Goal: Task Accomplishment & Management: Use online tool/utility

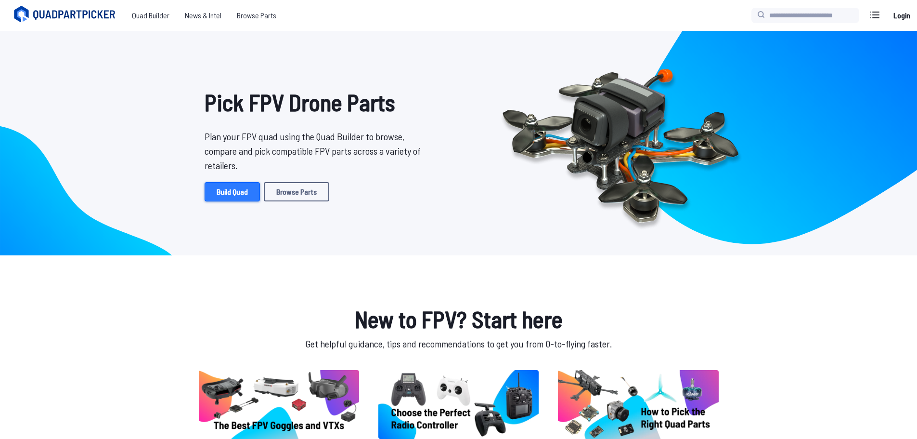
click at [239, 192] on link "Build Quad" at bounding box center [232, 191] width 55 height 19
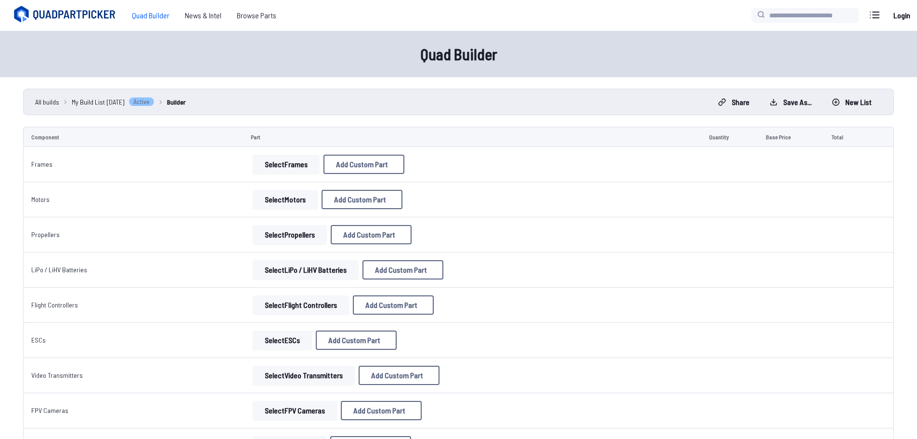
click at [288, 199] on button "Select Motors" at bounding box center [285, 199] width 65 height 19
click at [273, 199] on button "Select Motors" at bounding box center [285, 199] width 65 height 19
click at [267, 159] on button "Select Frames" at bounding box center [286, 164] width 67 height 19
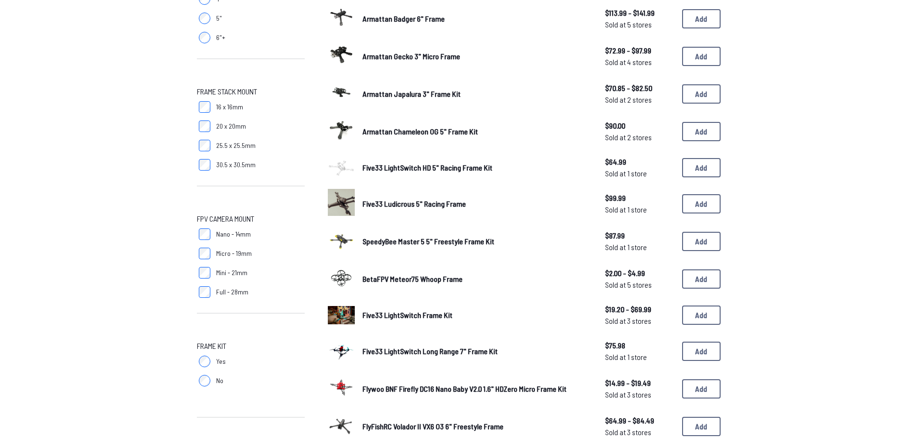
scroll to position [481, 0]
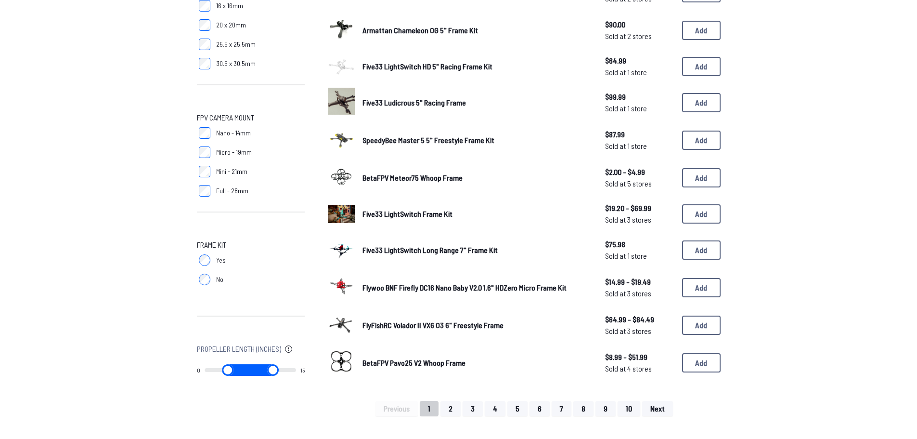
click at [437, 248] on span "Five33 LightSwitch Long Range 7" Frame Kit" at bounding box center [429, 249] width 135 height 9
click at [702, 250] on button "Add" at bounding box center [701, 249] width 39 height 19
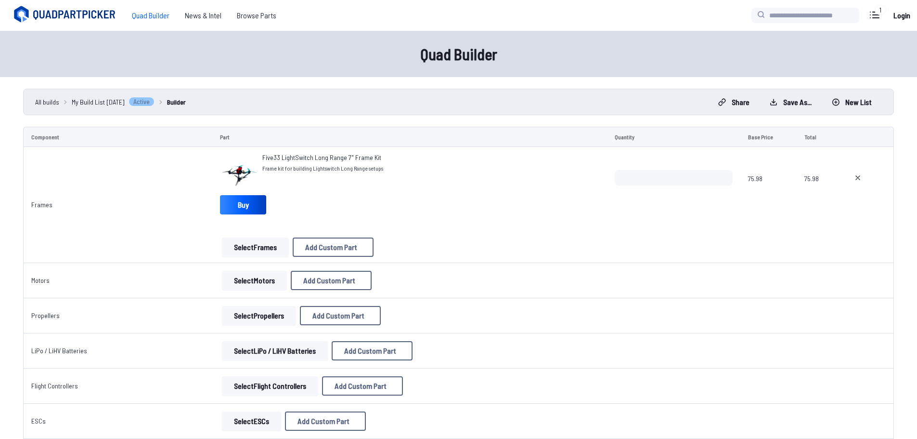
click at [247, 278] on button "Select Motors" at bounding box center [254, 280] width 65 height 19
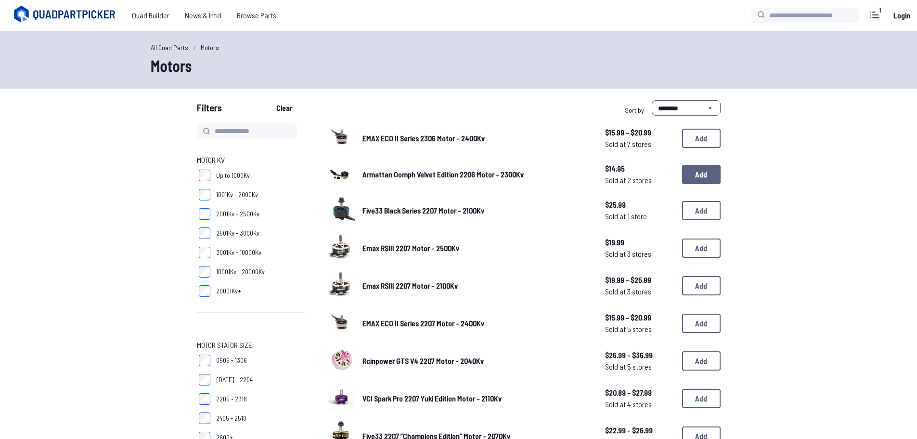
click at [706, 181] on button "Add" at bounding box center [701, 174] width 39 height 19
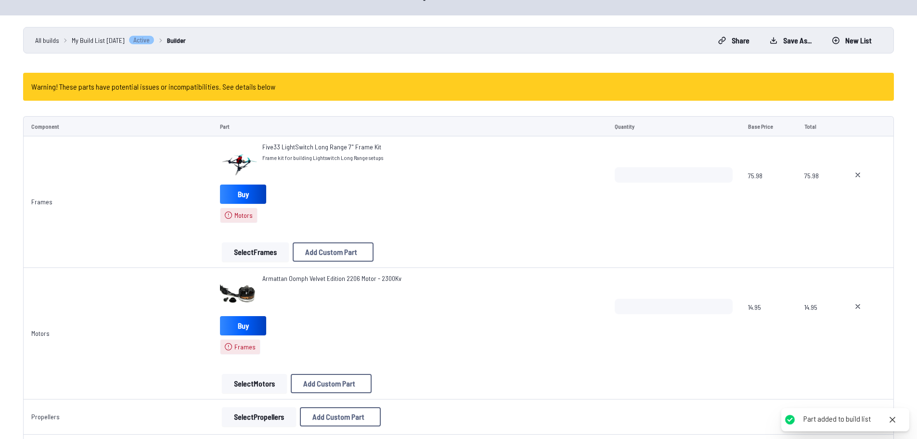
scroll to position [193, 0]
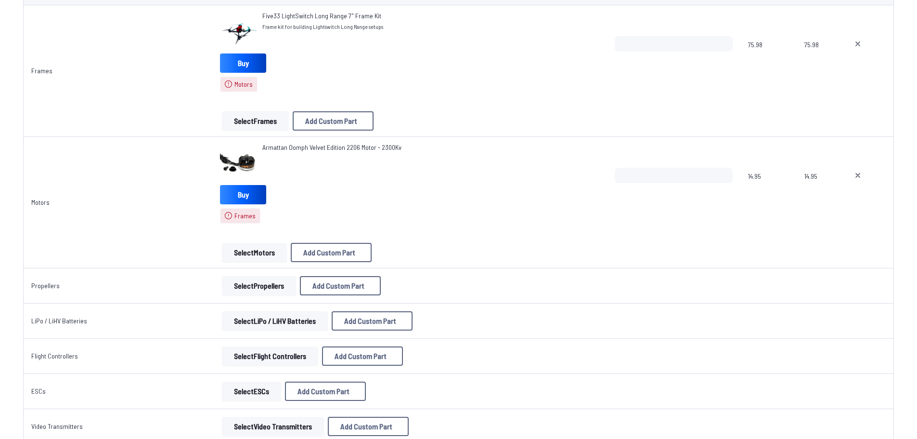
click at [255, 124] on button "Select Frames" at bounding box center [255, 120] width 67 height 19
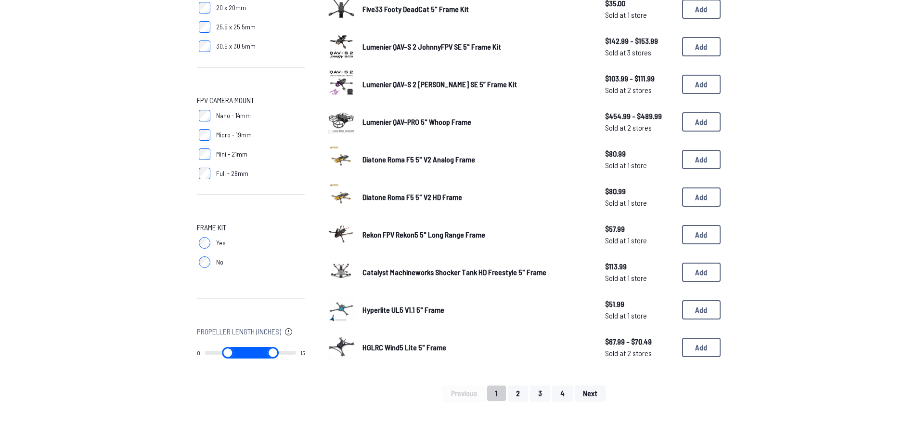
scroll to position [481, 0]
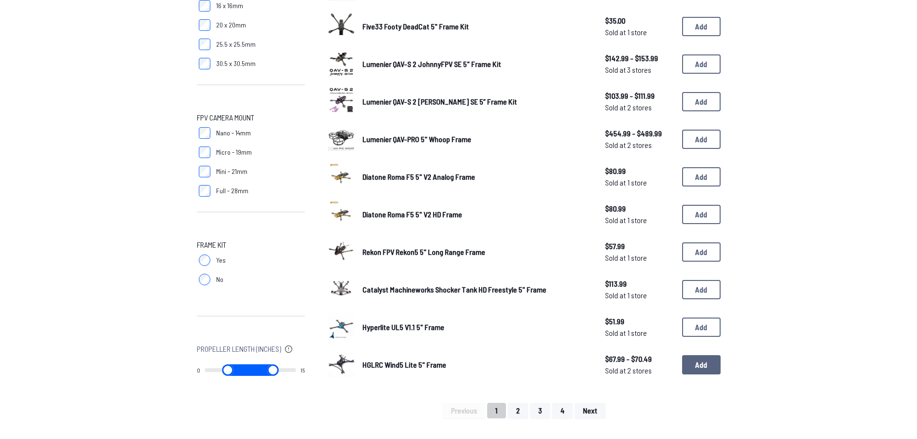
click at [706, 362] on button "Add" at bounding box center [701, 364] width 39 height 19
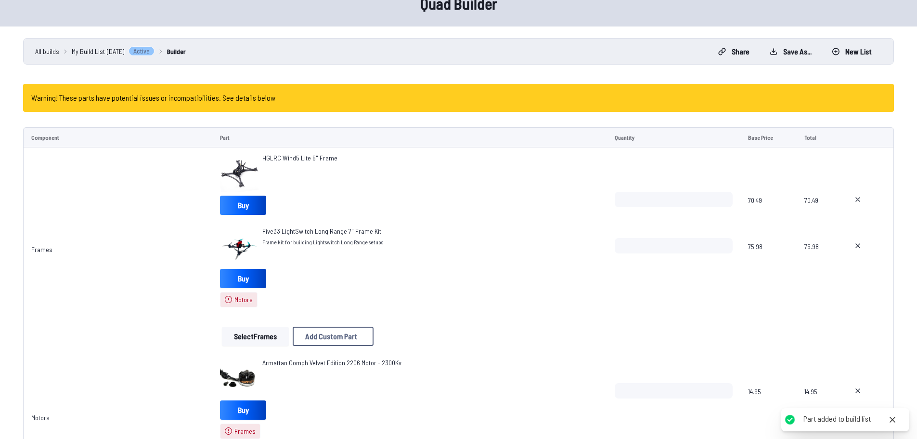
scroll to position [144, 0]
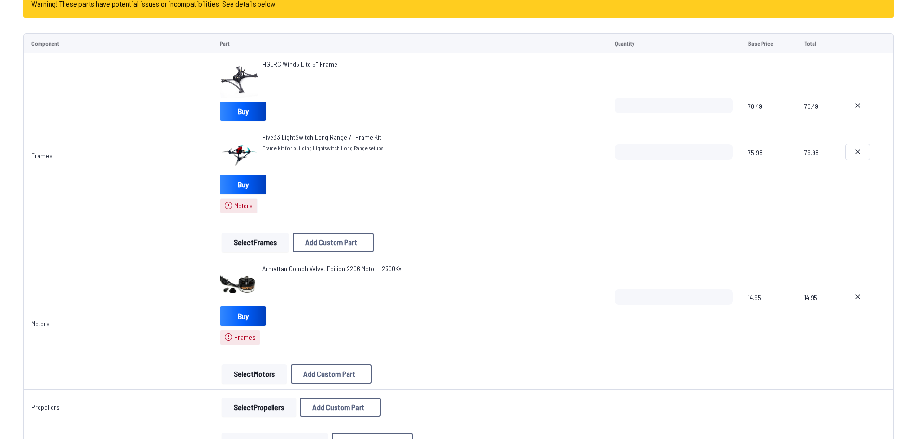
drag, startPoint x: 862, startPoint y: 152, endPoint x: 385, endPoint y: 210, distance: 481.0
click at [861, 152] on button at bounding box center [858, 151] width 24 height 15
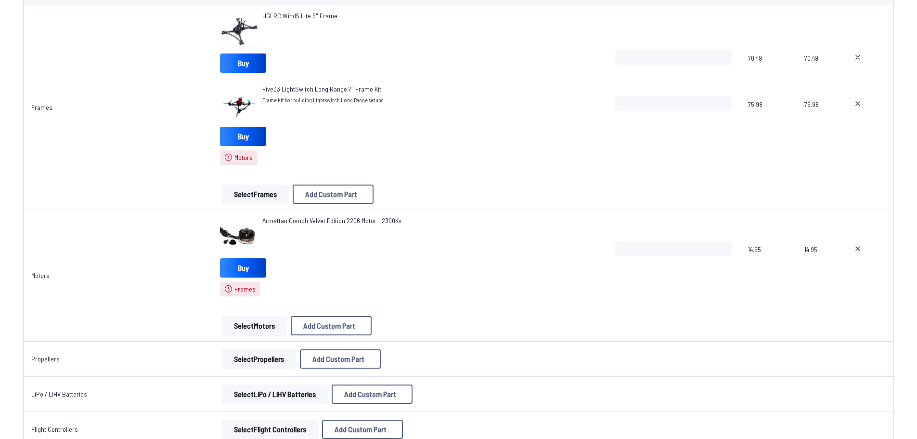
type textarea "**********"
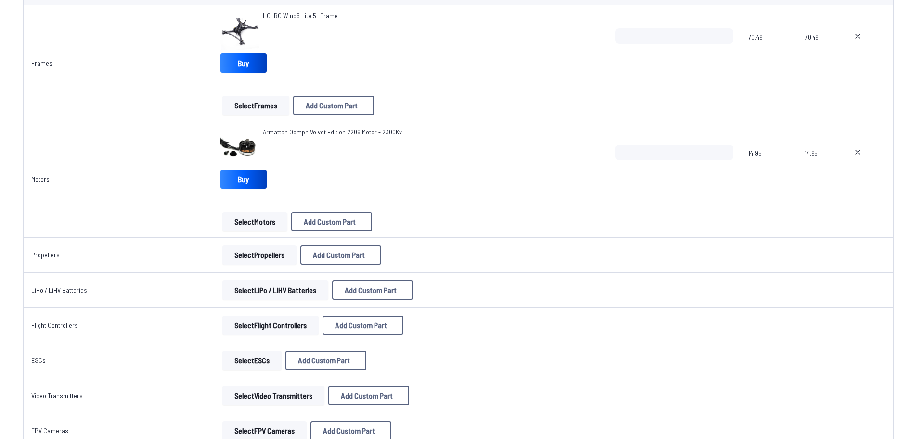
click at [252, 253] on button "Select Propellers" at bounding box center [259, 254] width 74 height 19
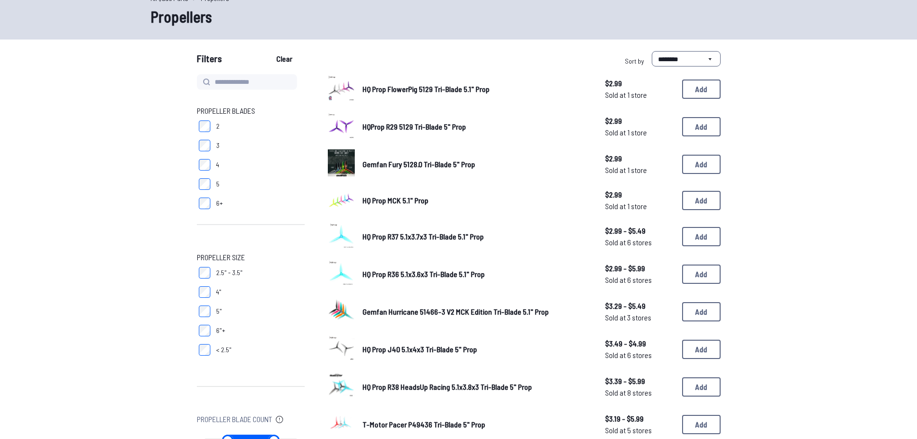
scroll to position [144, 0]
